Goal: Task Accomplishment & Management: Use online tool/utility

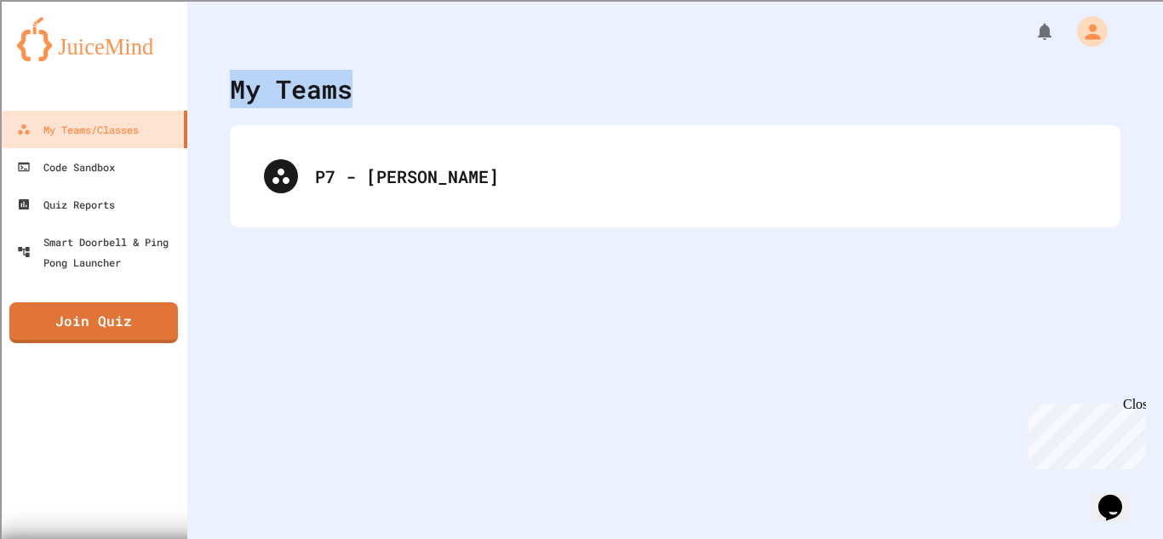
drag, startPoint x: 357, startPoint y: 2, endPoint x: 356, endPoint y: -9, distance: 11.1
click at [356, 0] on html "We are updating our servers at 9:30PM EST [DATE]. [PERSON_NAME] should continue…" at bounding box center [581, 269] width 1163 height 539
click at [379, 43] on div at bounding box center [675, 25] width 976 height 51
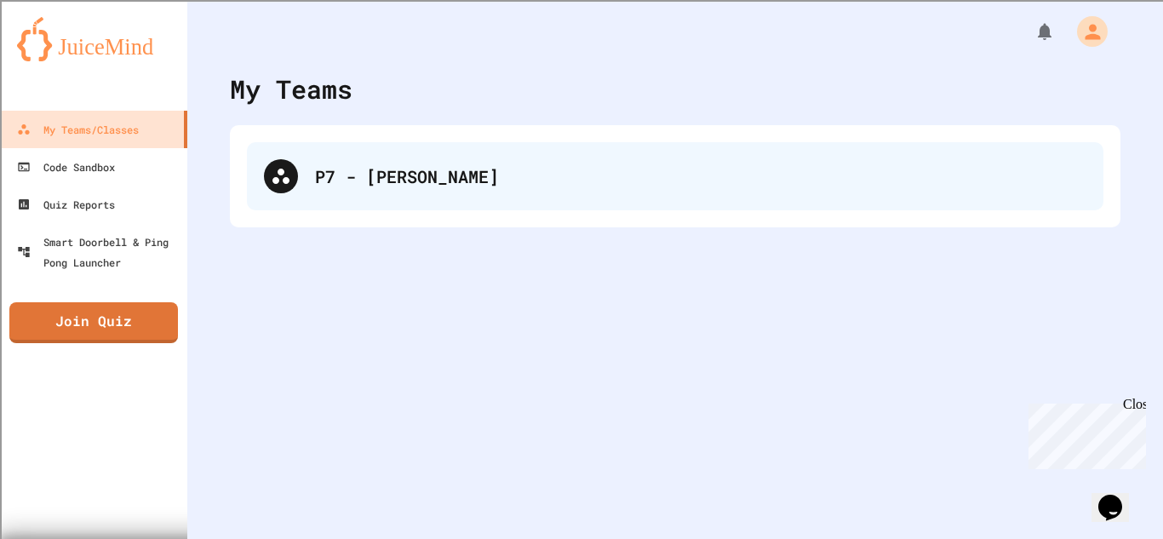
click at [392, 183] on div "P7 - [PERSON_NAME]" at bounding box center [700, 176] width 771 height 26
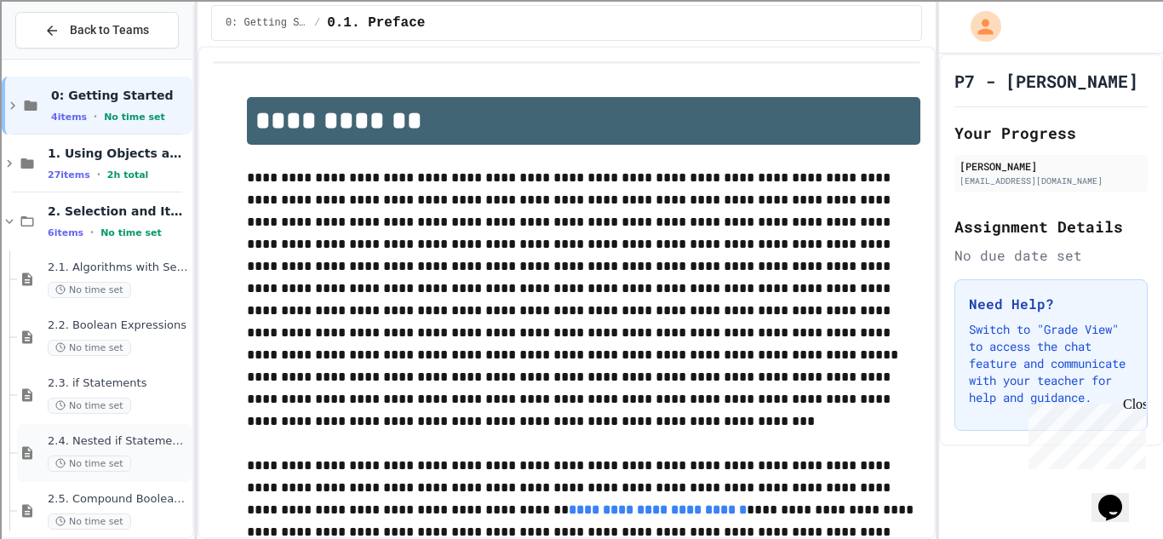
click at [140, 461] on div "No time set" at bounding box center [118, 464] width 141 height 16
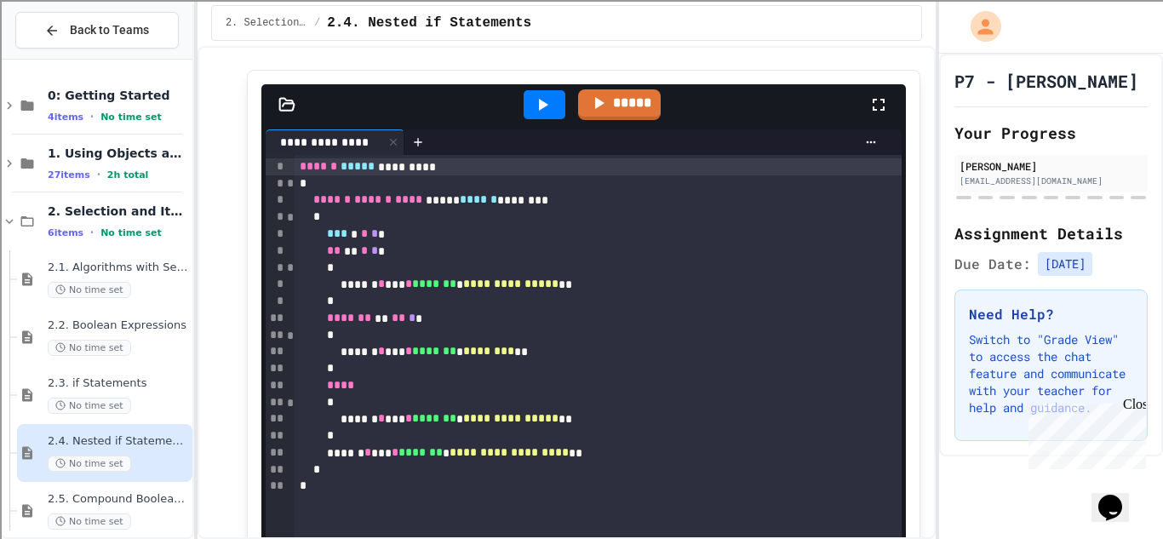
scroll to position [1019, 0]
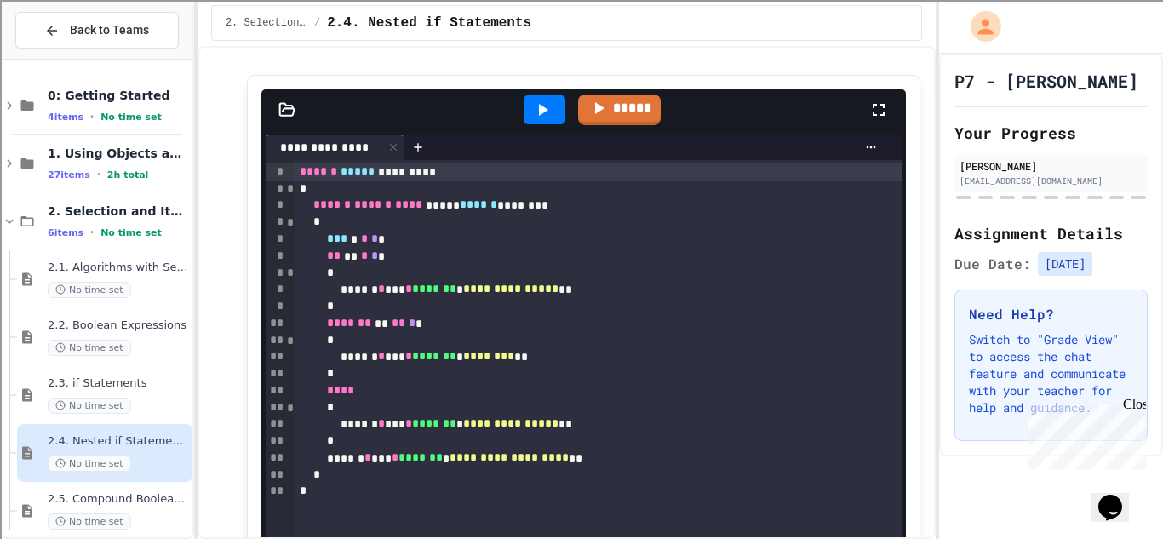
click at [558, 124] on div at bounding box center [545, 109] width 42 height 29
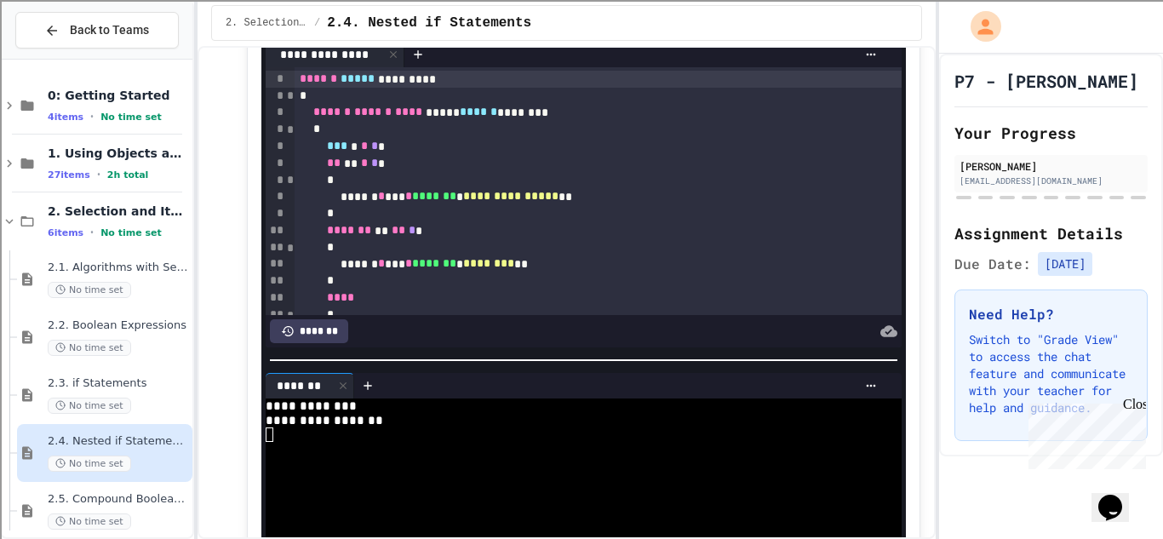
scroll to position [1102, 0]
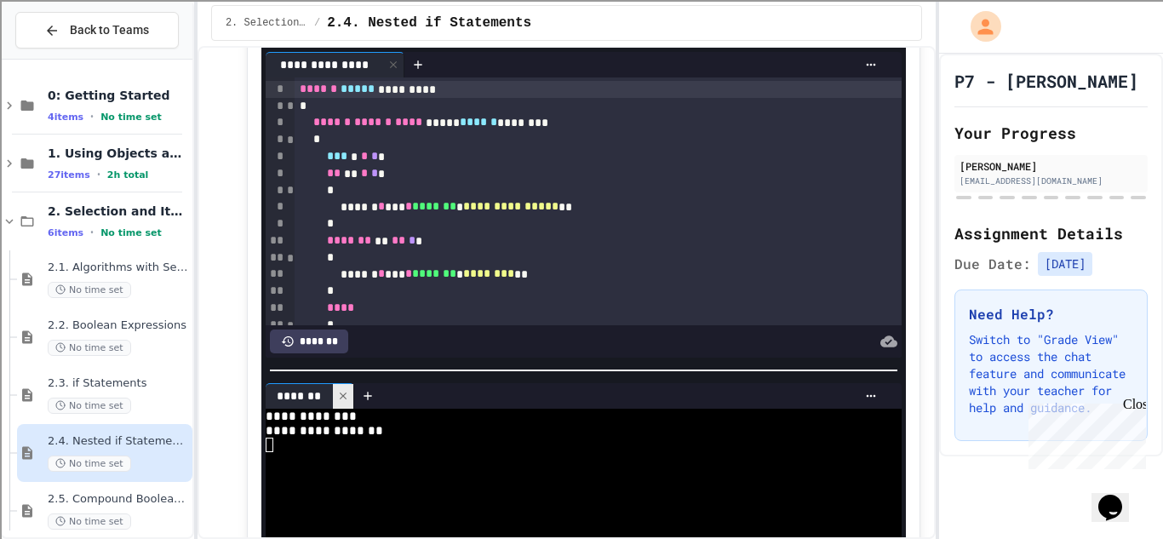
click at [342, 402] on icon at bounding box center [343, 396] width 12 height 12
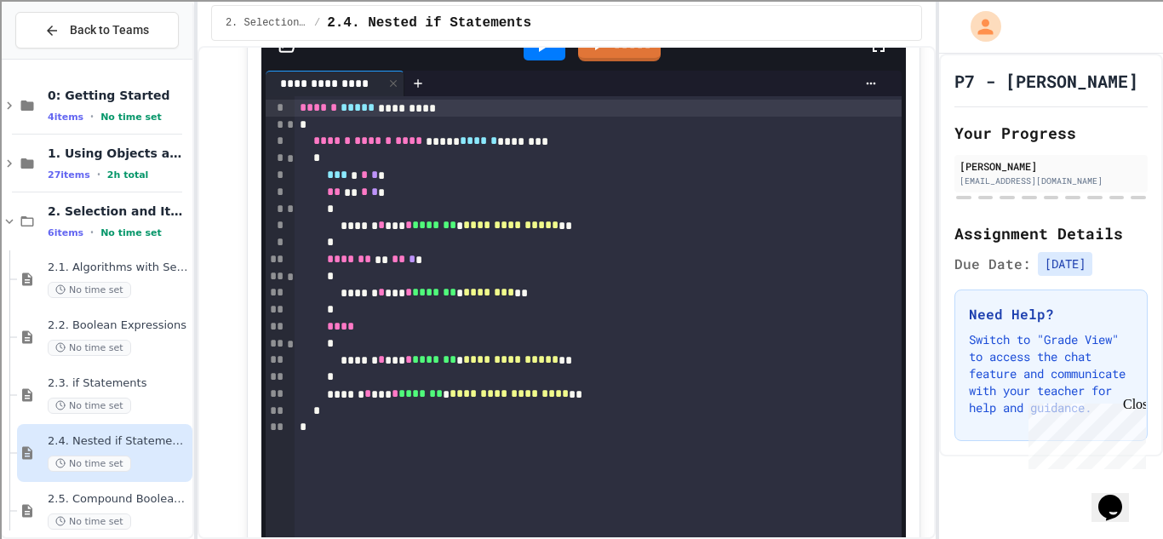
scroll to position [1084, 0]
click at [415, 183] on div "*** * * * *" at bounding box center [598, 174] width 607 height 17
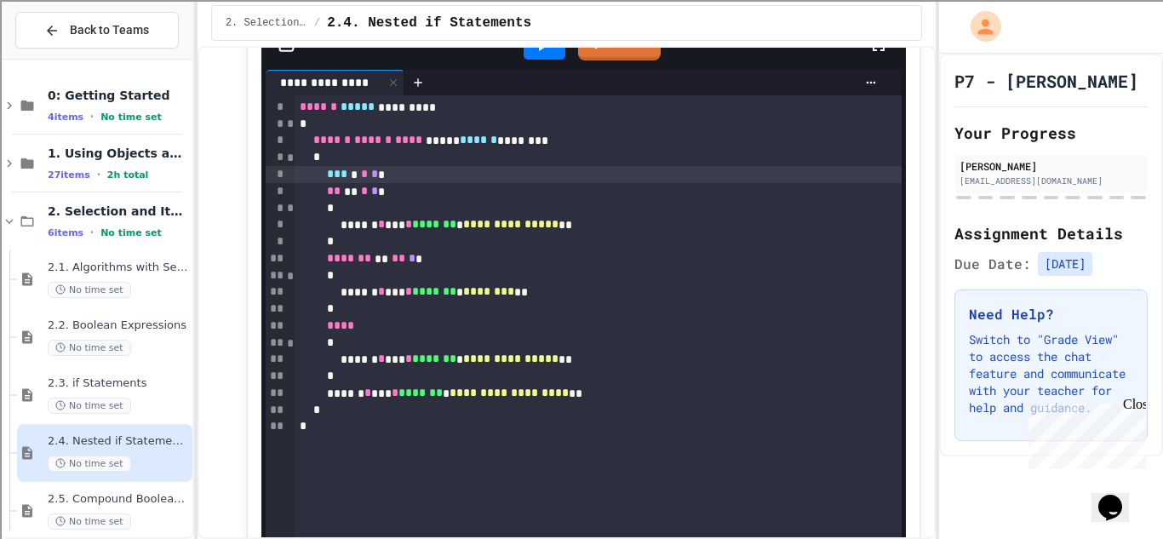
click at [549, 55] on icon at bounding box center [542, 45] width 20 height 20
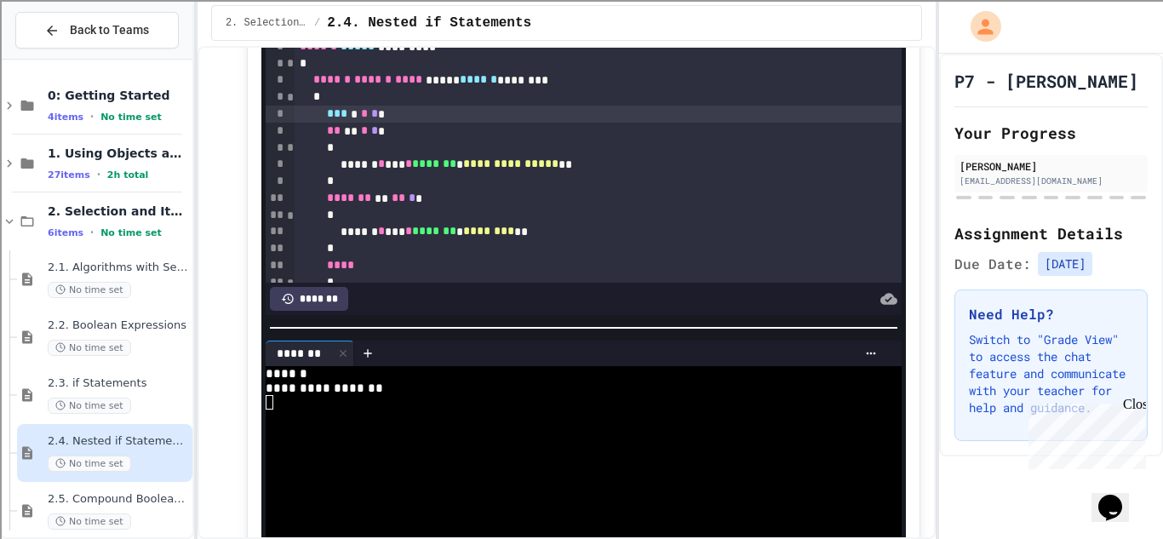
scroll to position [1145, 0]
click at [338, 358] on icon at bounding box center [343, 353] width 12 height 12
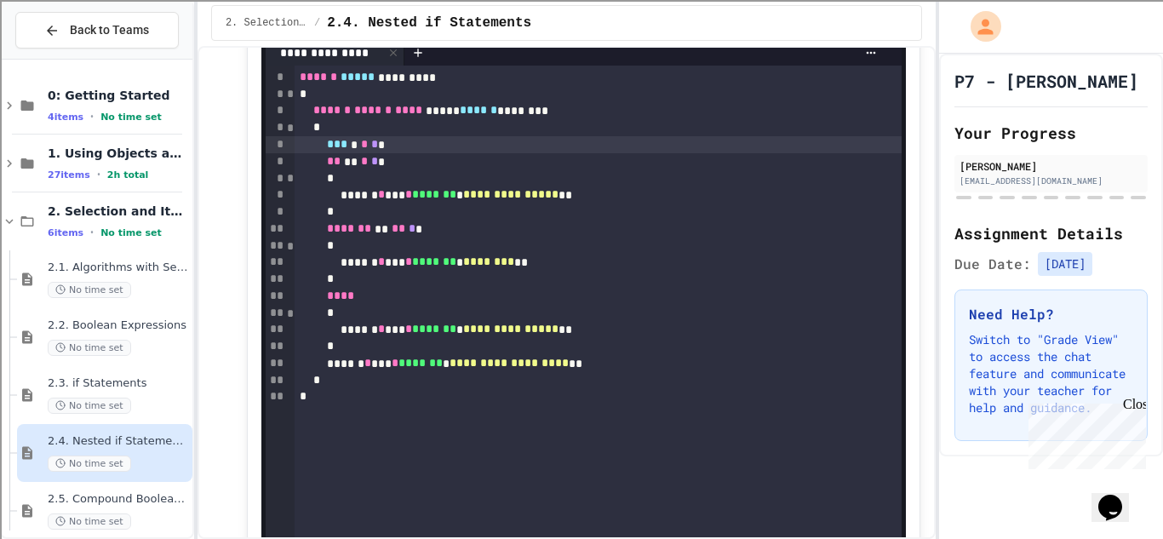
scroll to position [1113, 0]
click at [368, 168] on span "*" at bounding box center [364, 162] width 7 height 12
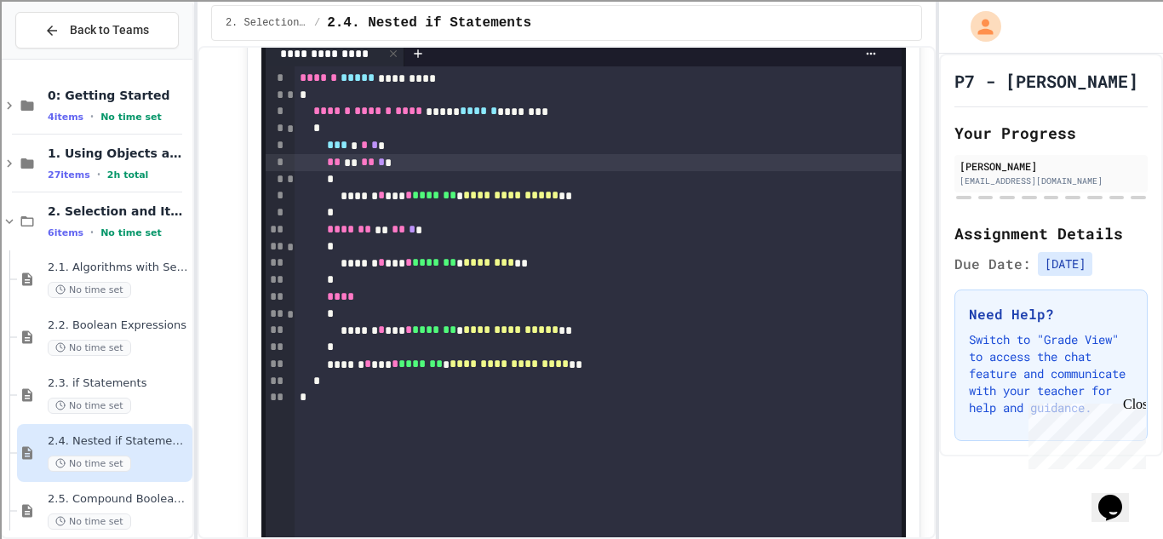
click at [558, 31] on div at bounding box center [545, 16] width 42 height 29
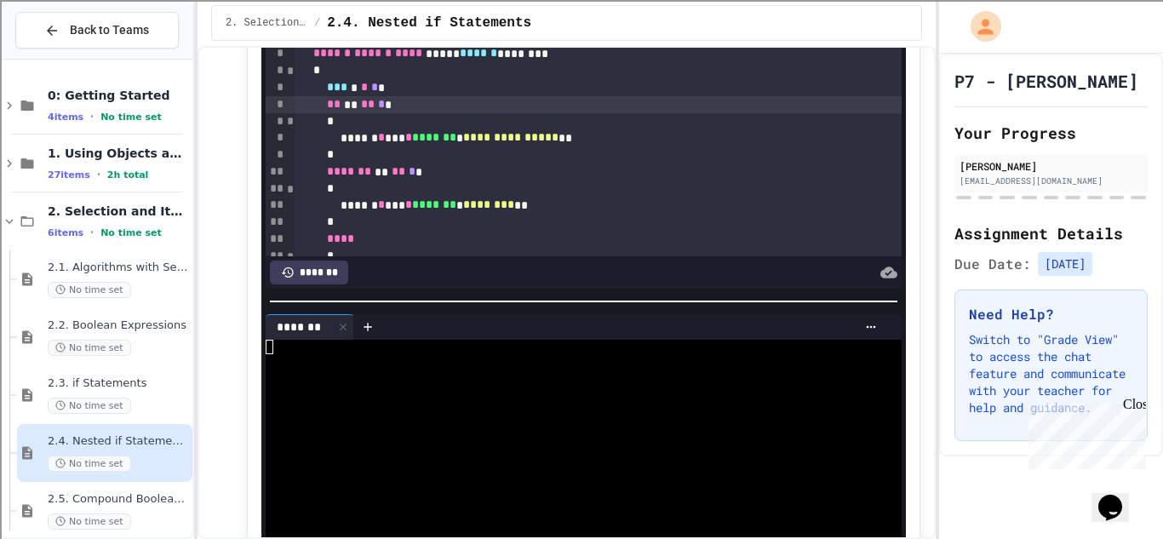
scroll to position [1253, 0]
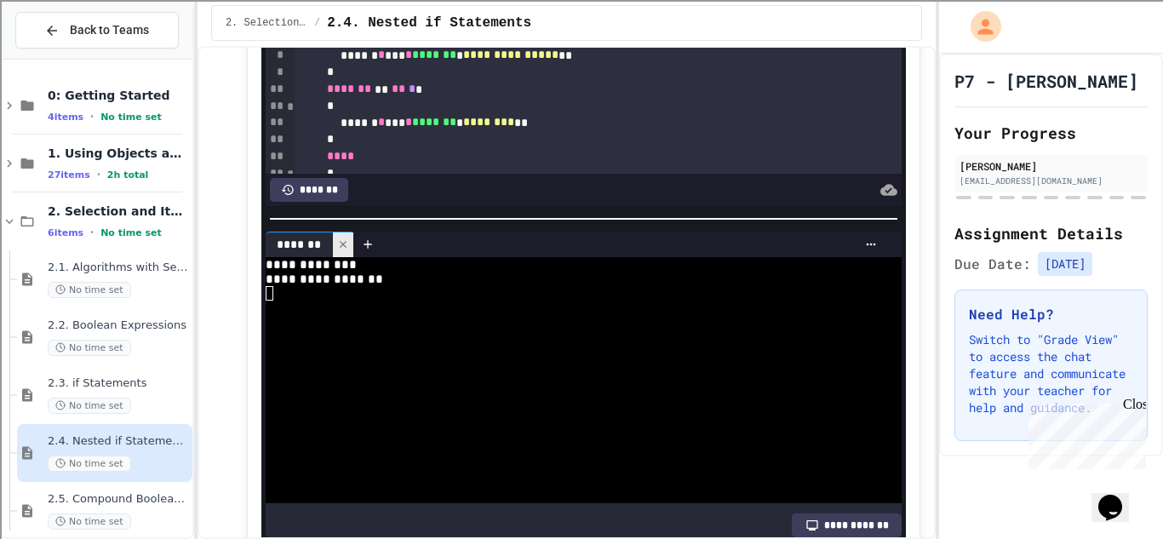
click at [339, 250] on icon at bounding box center [343, 244] width 12 height 12
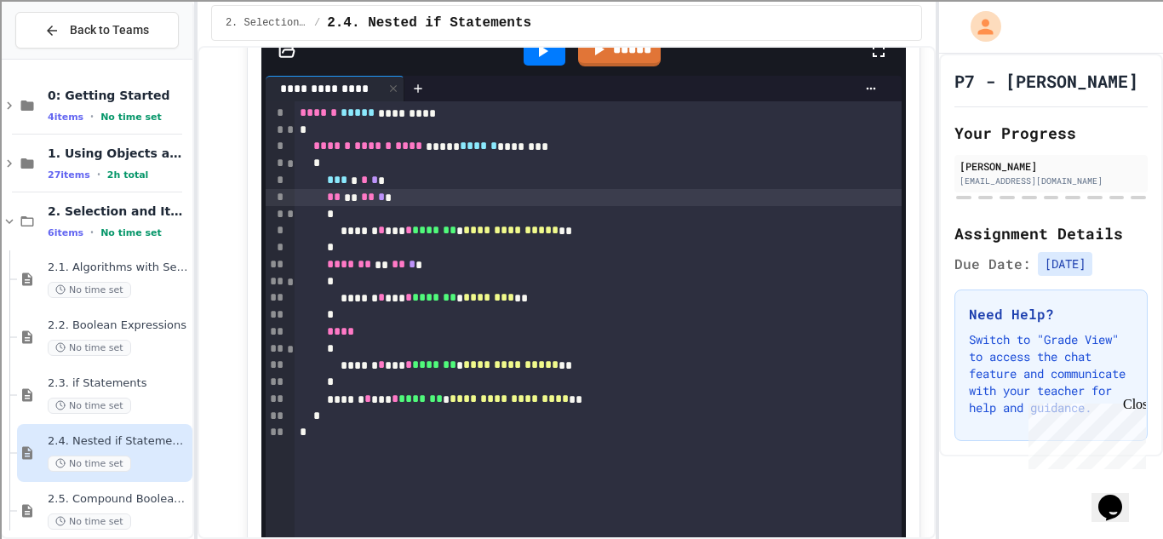
scroll to position [1082, 0]
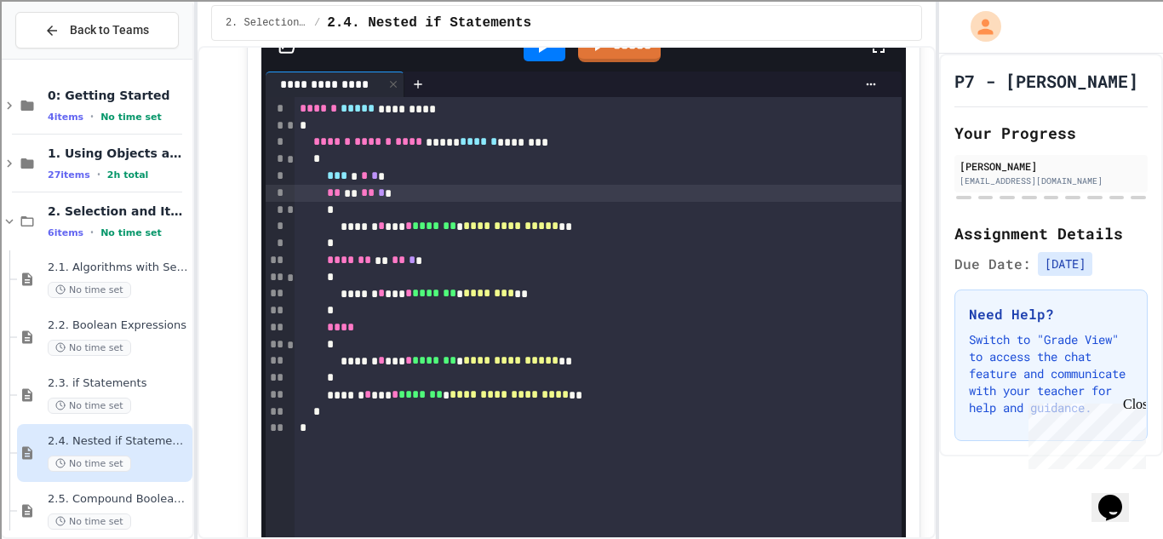
click at [410, 202] on div "** ** ** * *" at bounding box center [598, 193] width 607 height 17
click at [542, 53] on icon at bounding box center [543, 47] width 9 height 12
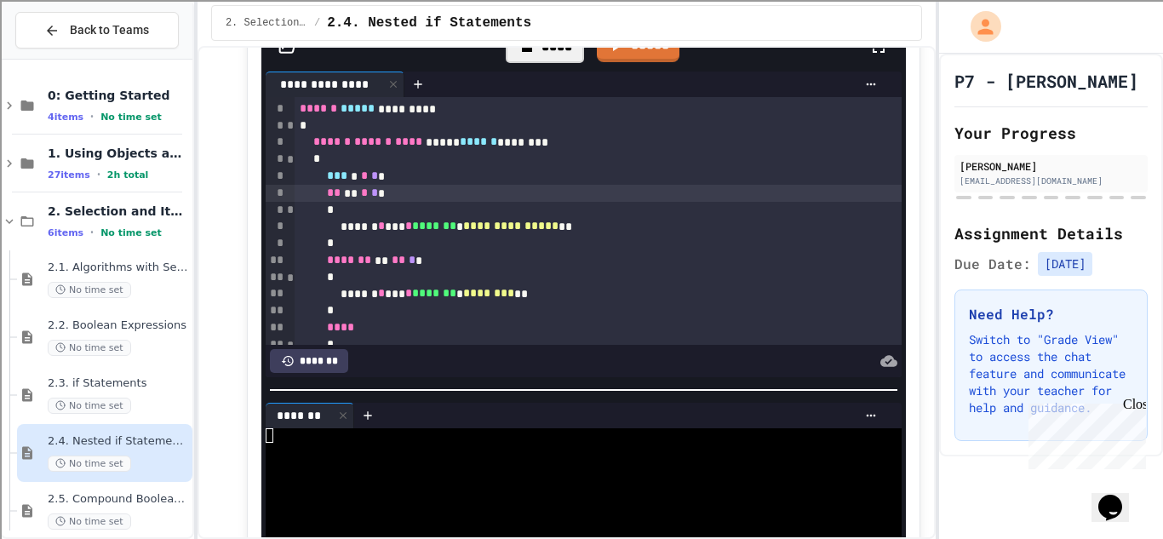
scroll to position [46, 0]
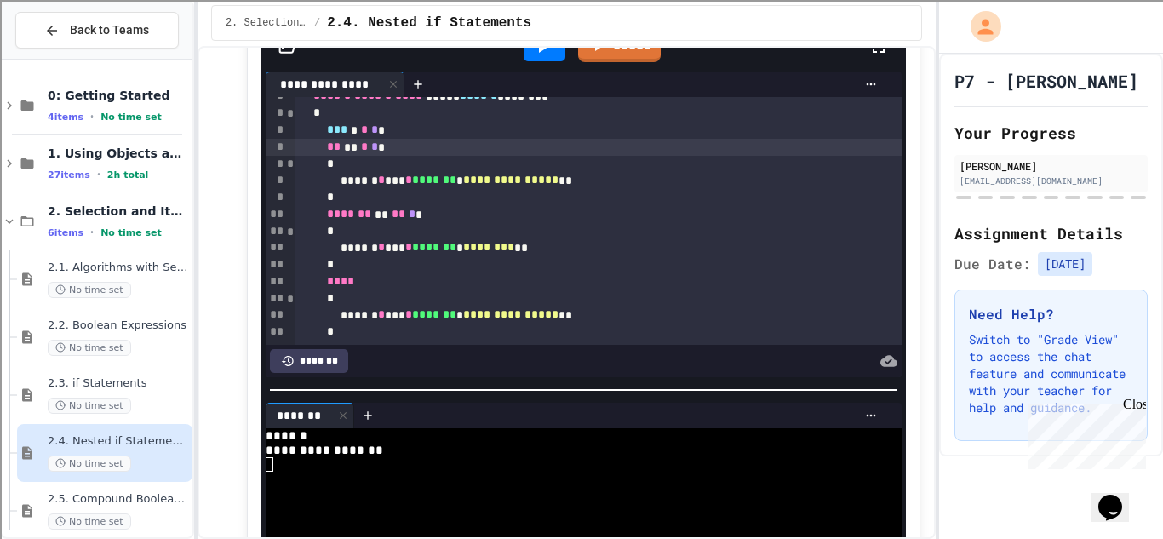
click at [375, 156] on div "** ** * * *" at bounding box center [598, 147] width 607 height 17
click at [551, 57] on icon at bounding box center [542, 47] width 20 height 20
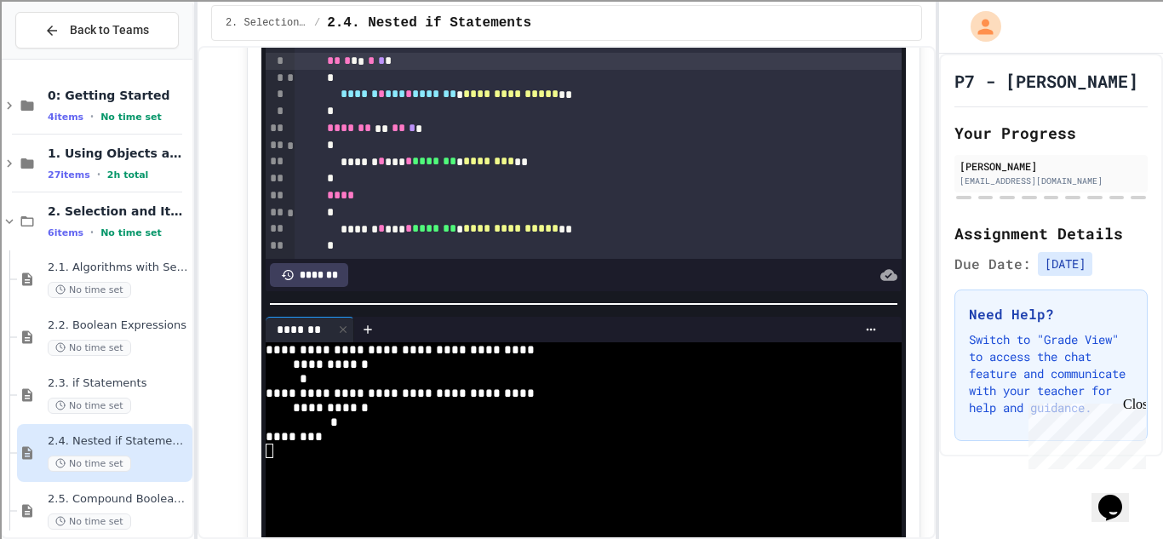
scroll to position [1169, 0]
click at [358, 66] on span "*" at bounding box center [354, 60] width 7 height 12
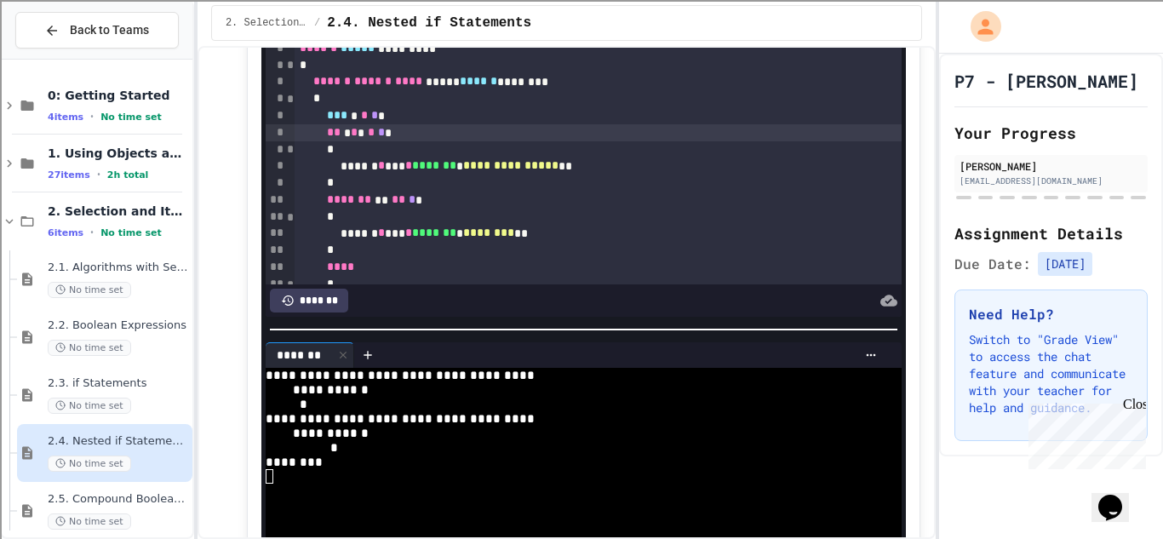
scroll to position [1142, 0]
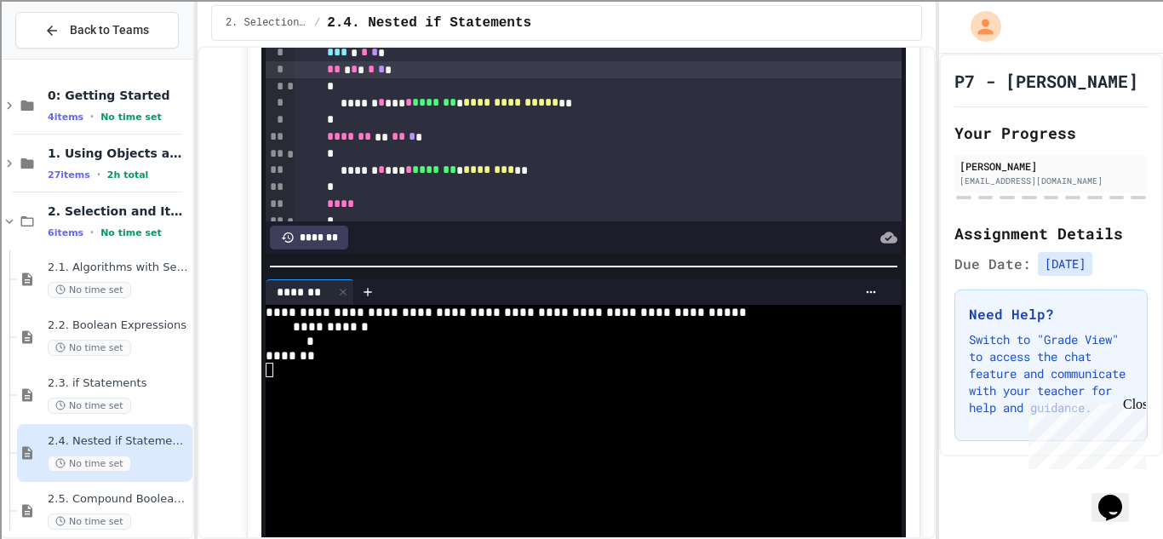
scroll to position [1205, 0]
click at [388, 79] on div "** * * * * * *" at bounding box center [598, 70] width 607 height 17
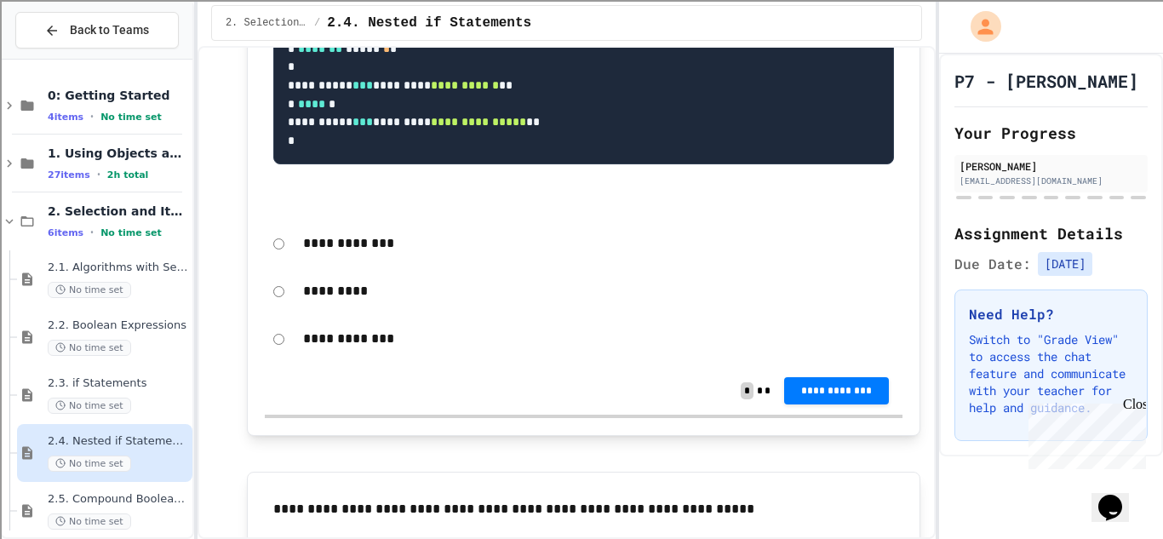
scroll to position [2645, 0]
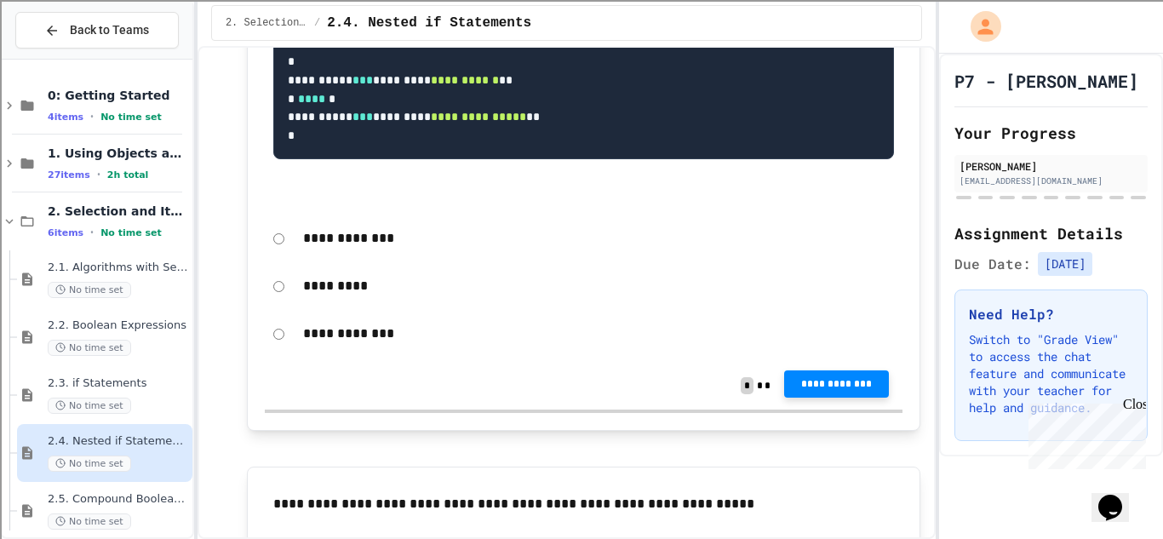
click at [849, 391] on span "**********" at bounding box center [836, 384] width 77 height 14
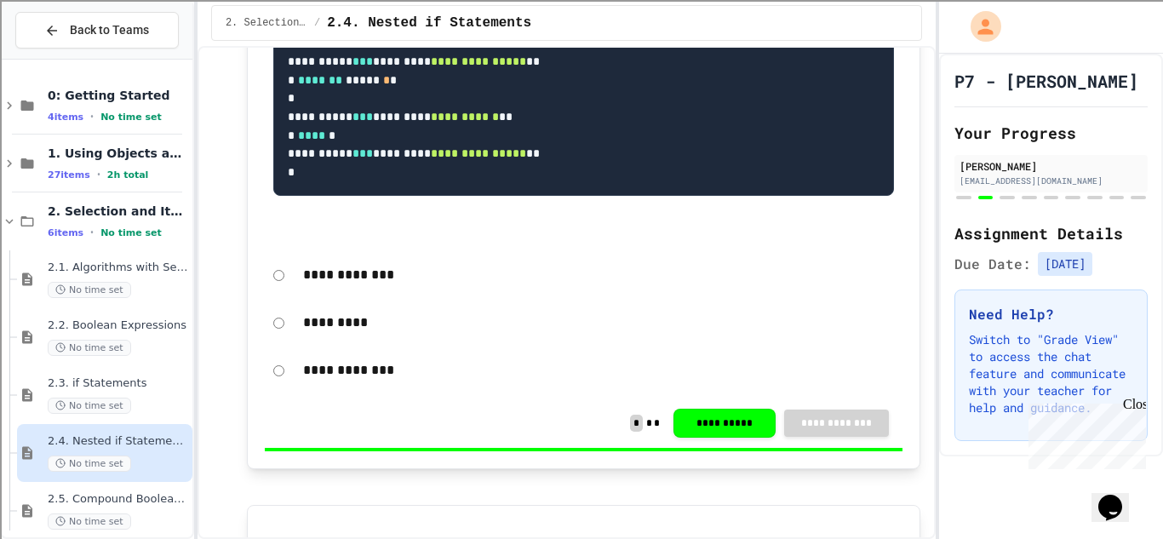
scroll to position [2682, 0]
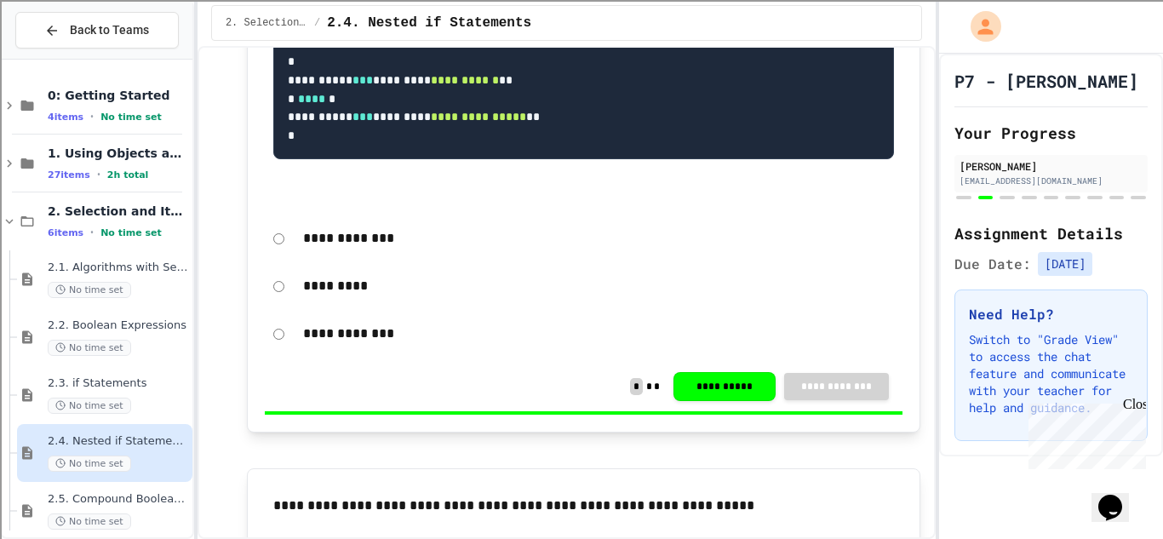
click at [1137, 399] on div "Close" at bounding box center [1133, 407] width 21 height 21
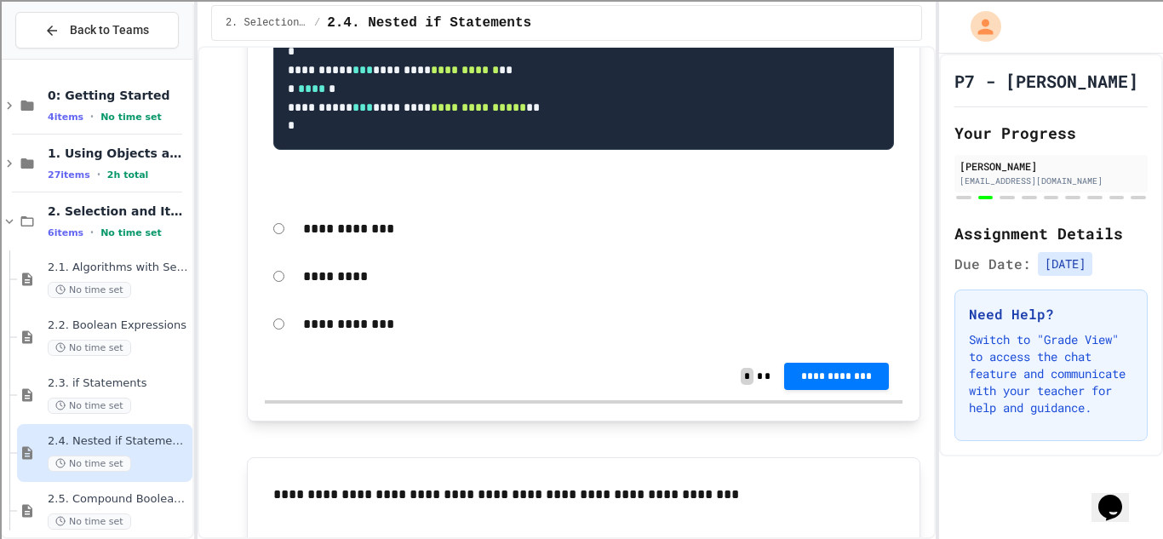
scroll to position [3339, 0]
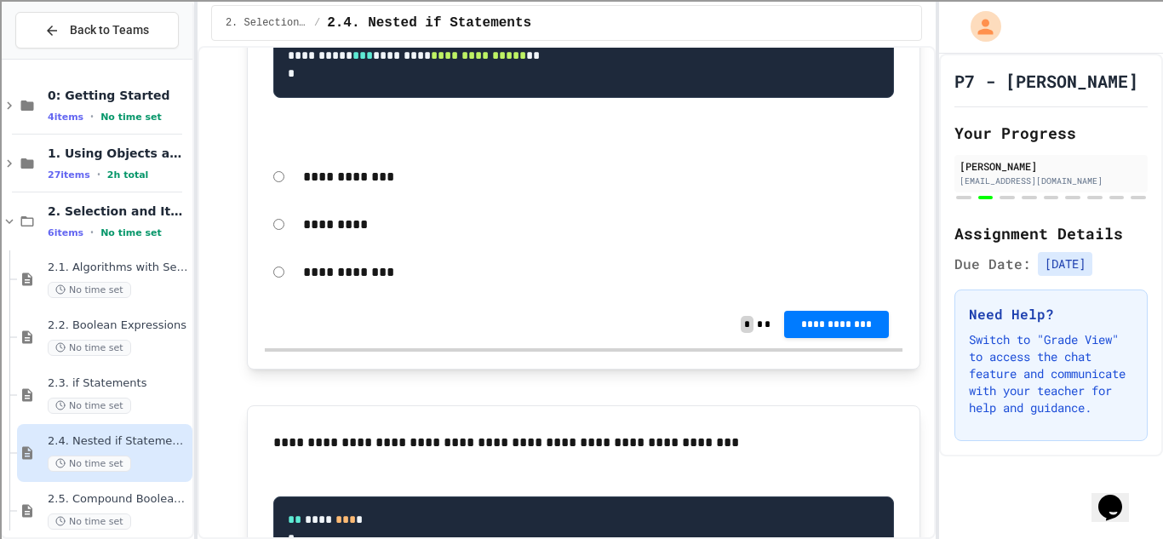
click at [349, 284] on p "**********" at bounding box center [598, 272] width 591 height 22
click at [846, 330] on span "**********" at bounding box center [836, 323] width 77 height 14
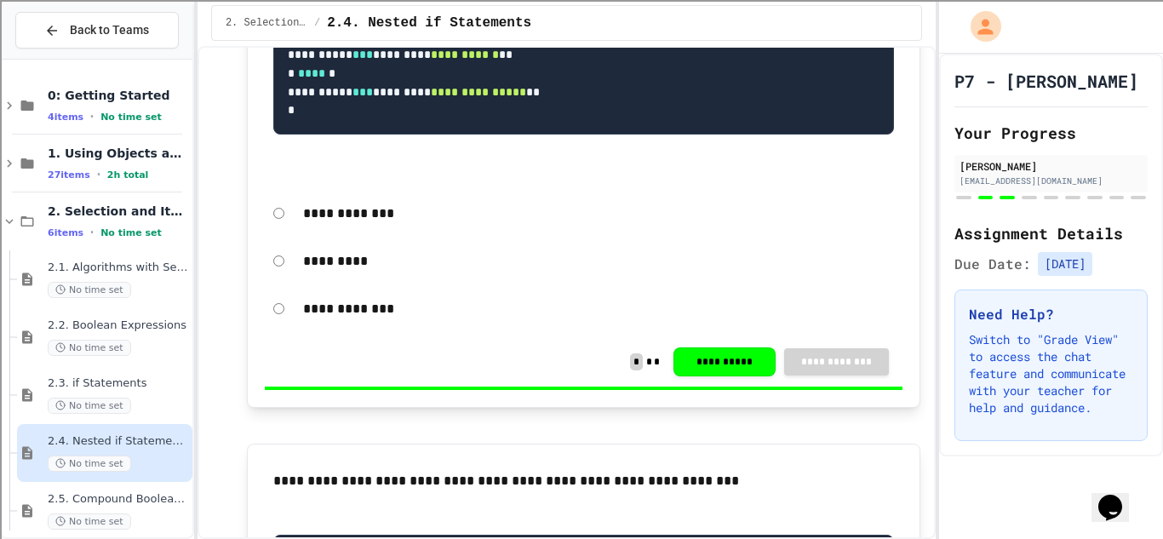
scroll to position [3376, 0]
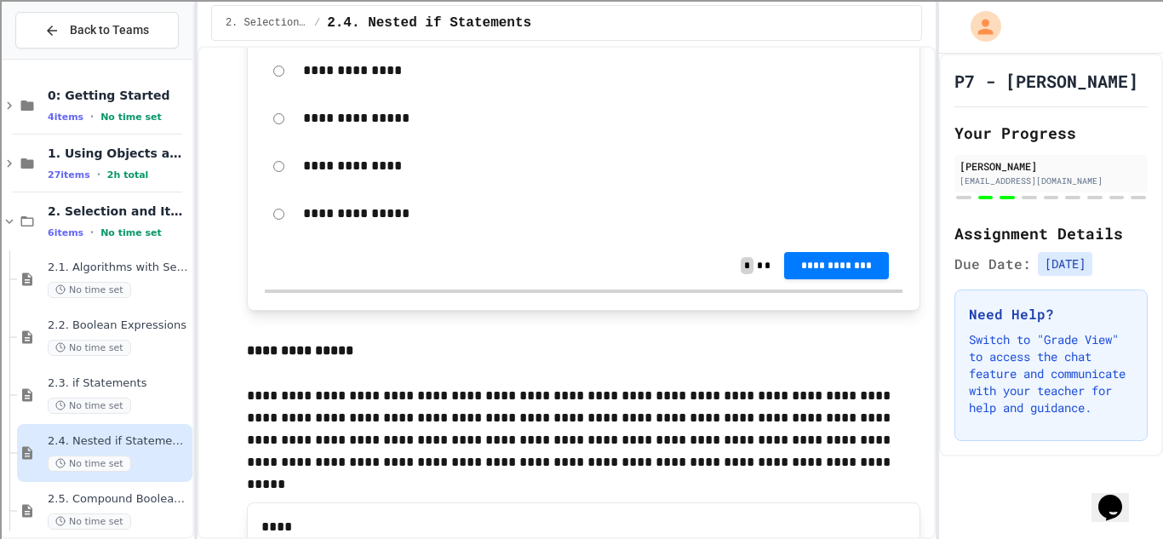
scroll to position [4146, 0]
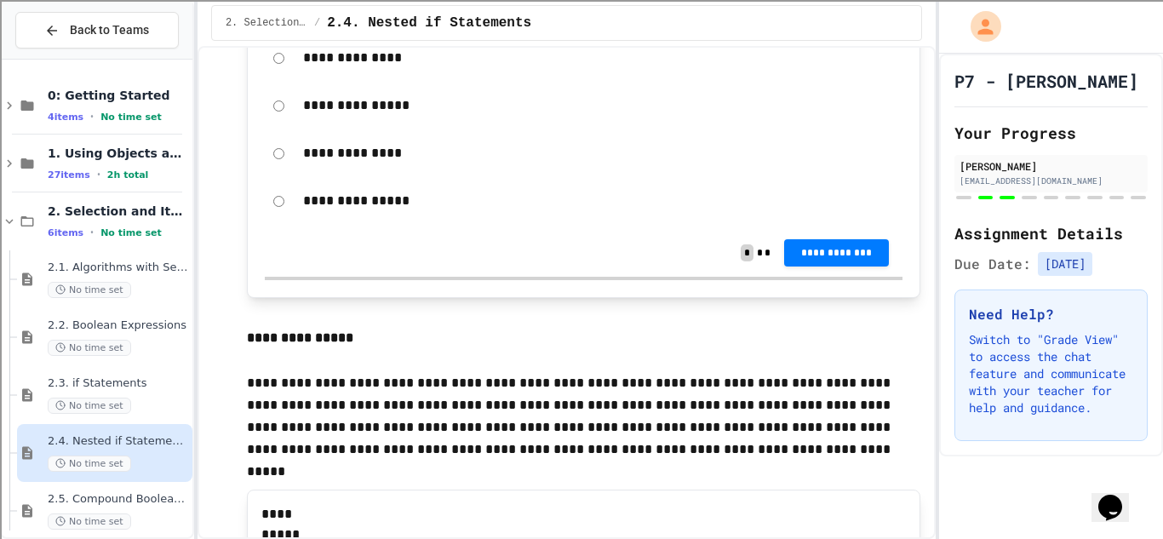
click at [272, 77] on div "**********" at bounding box center [584, 57] width 638 height 39
click at [863, 258] on span "**********" at bounding box center [836, 251] width 77 height 14
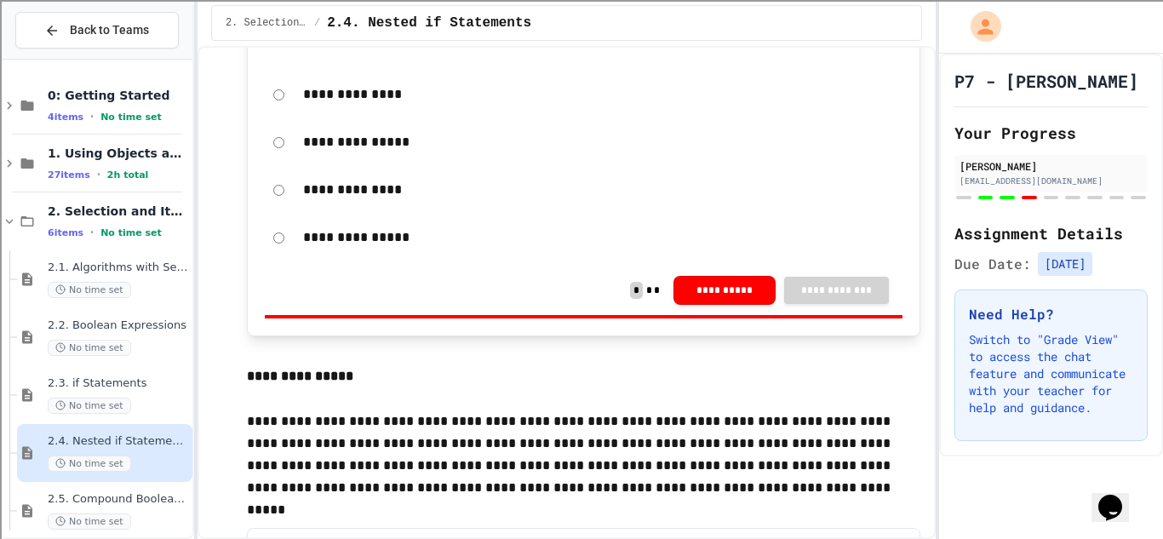
scroll to position [4182, 0]
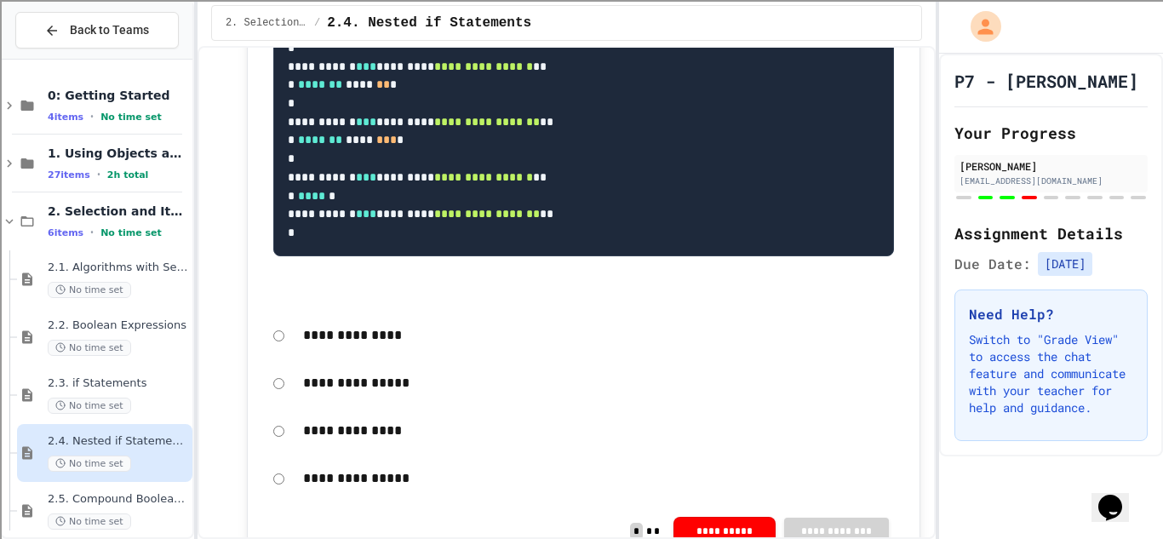
scroll to position [3904, 0]
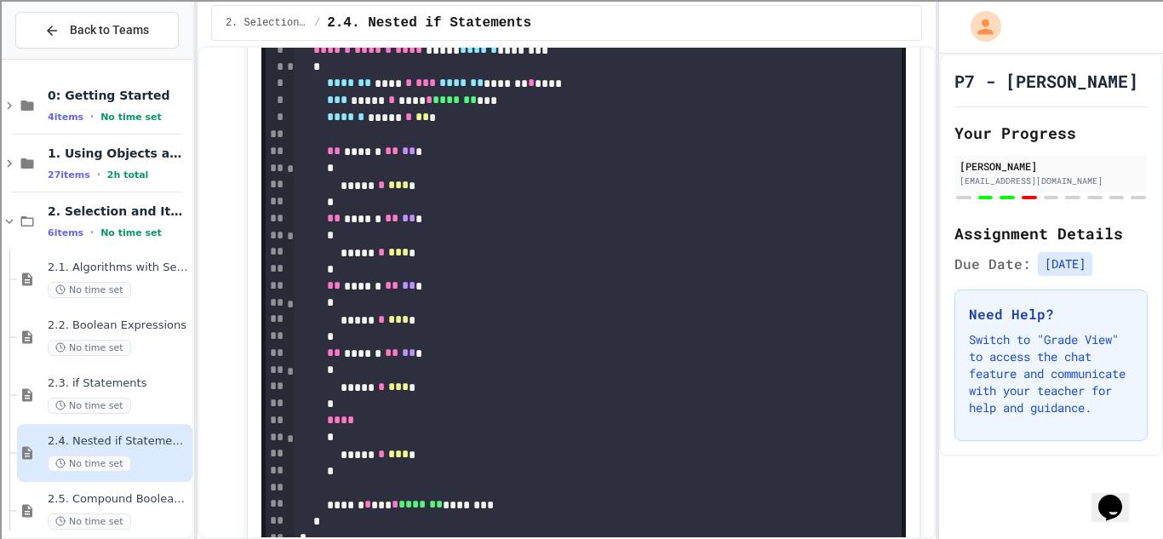
scroll to position [4785, 0]
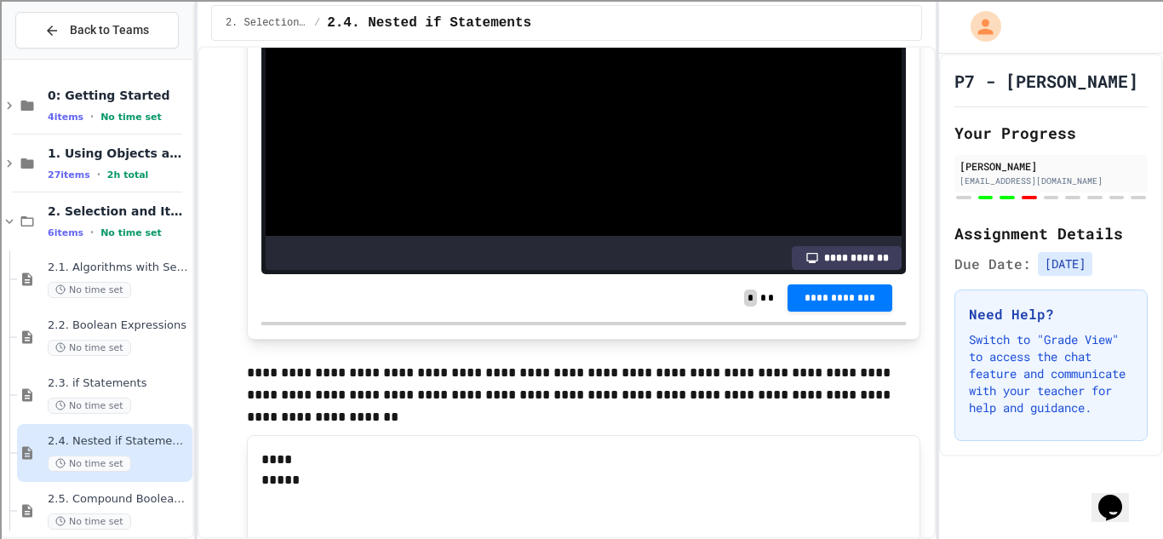
scroll to position [5113, 0]
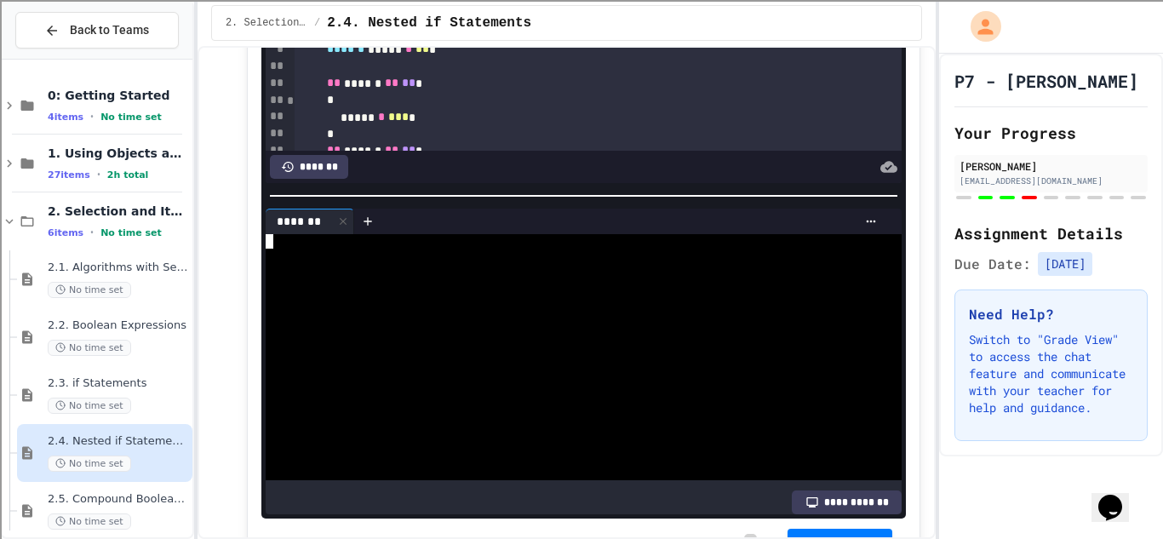
scroll to position [2, 0]
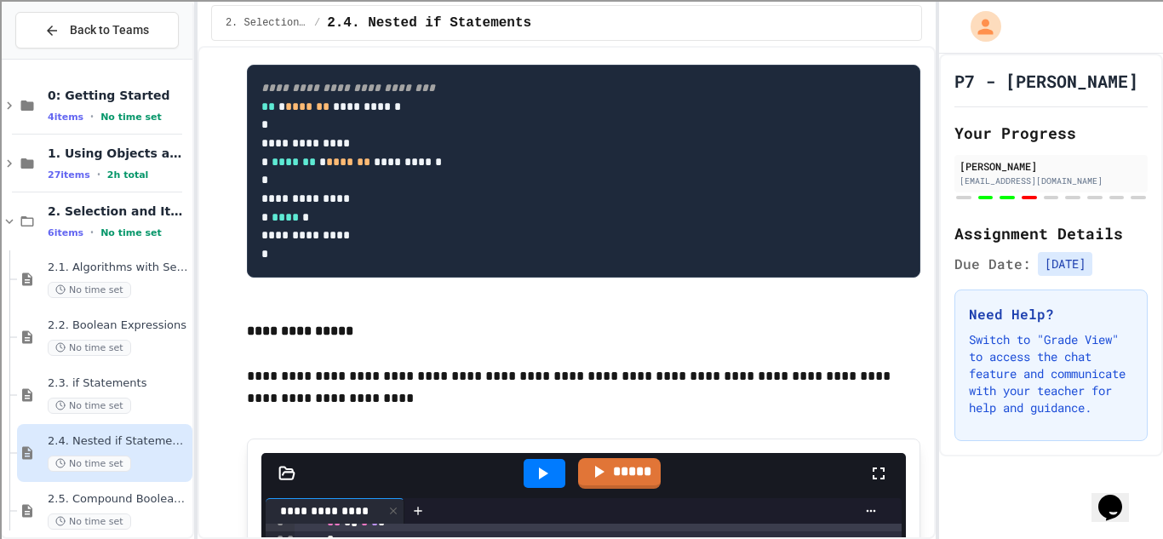
scroll to position [232, 0]
